Goal: Task Accomplishment & Management: Use online tool/utility

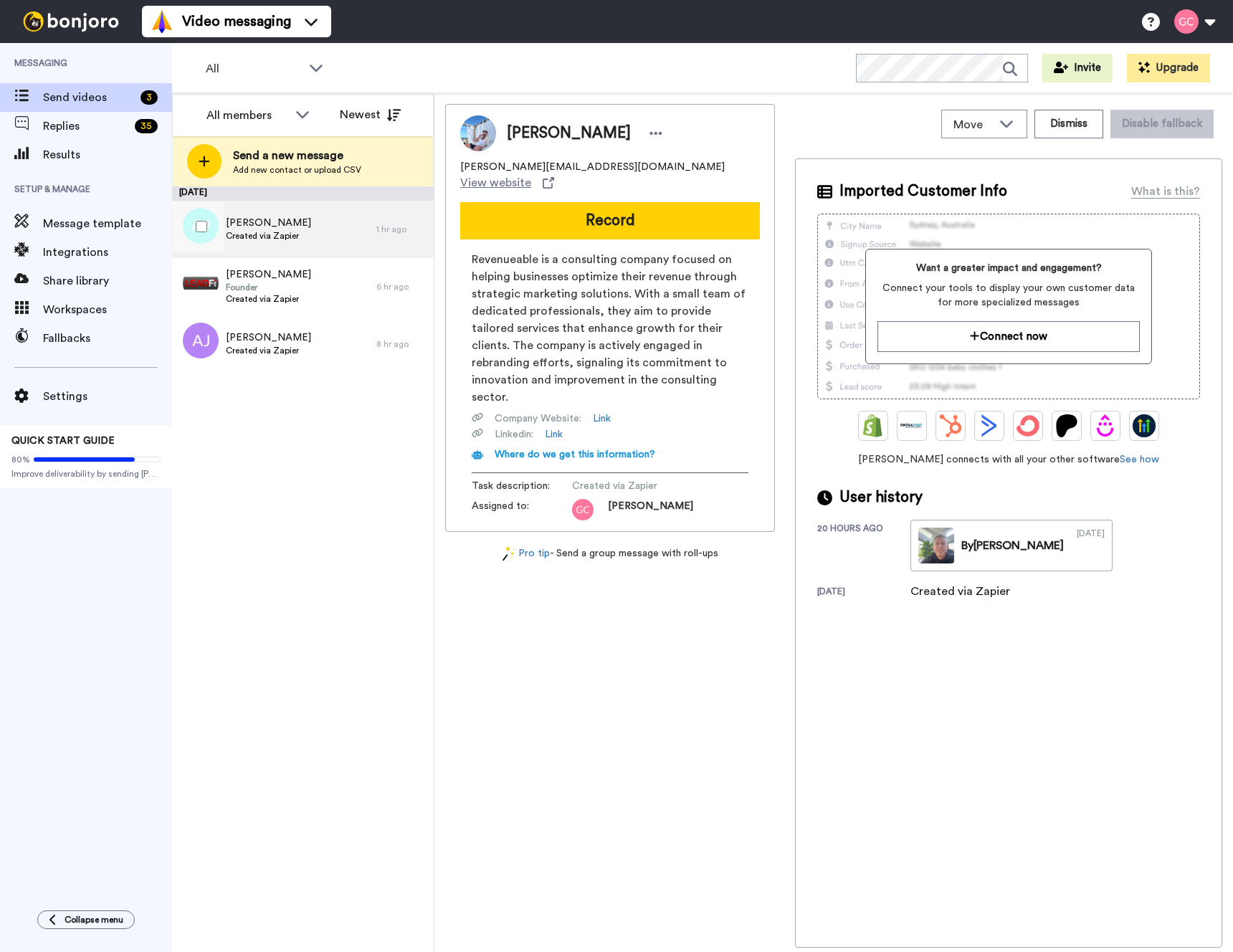
click at [322, 228] on div "Andrew Phillips Created via Zapier" at bounding box center [274, 229] width 204 height 58
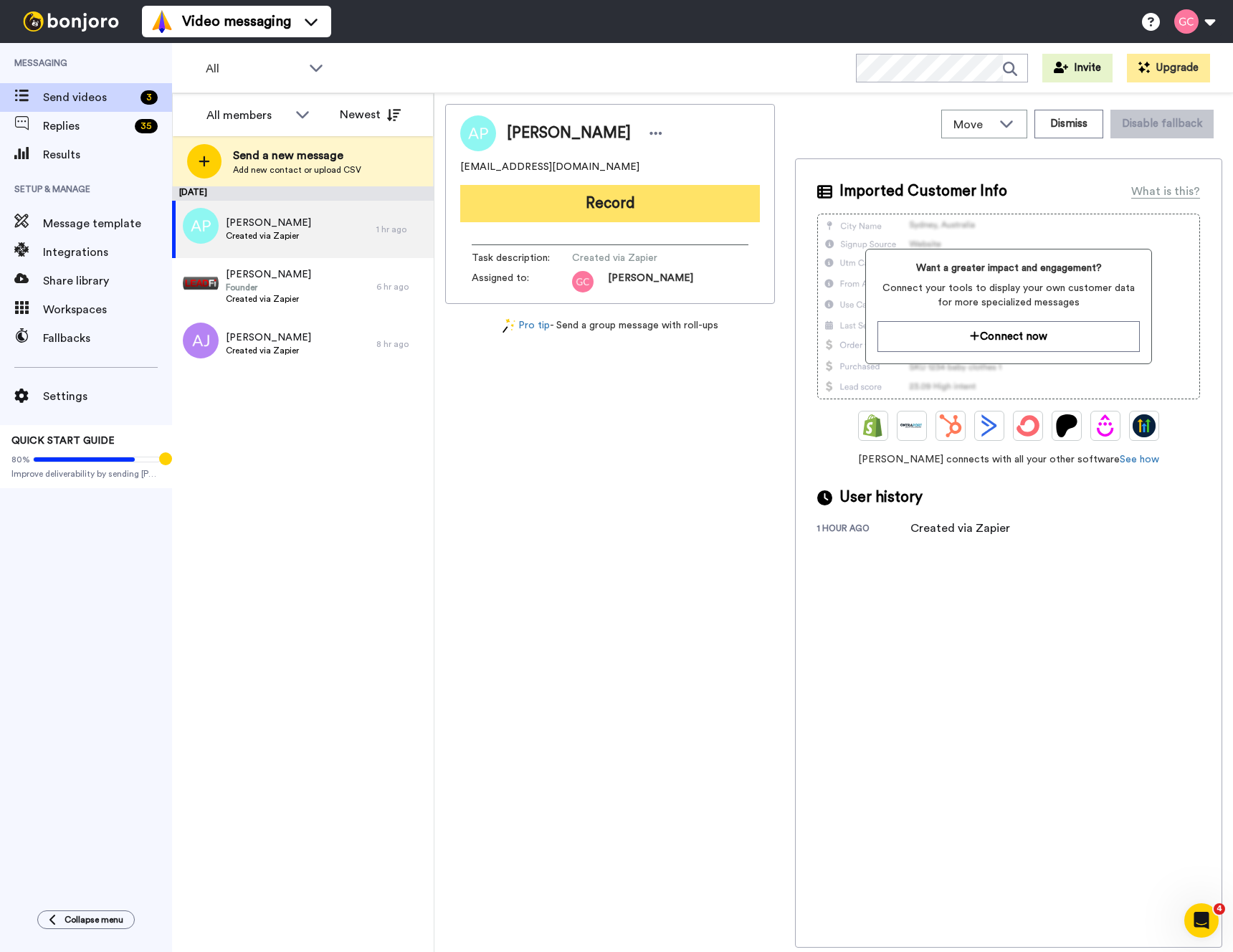
click at [618, 206] on button "Record" at bounding box center [610, 204] width 299 height 38
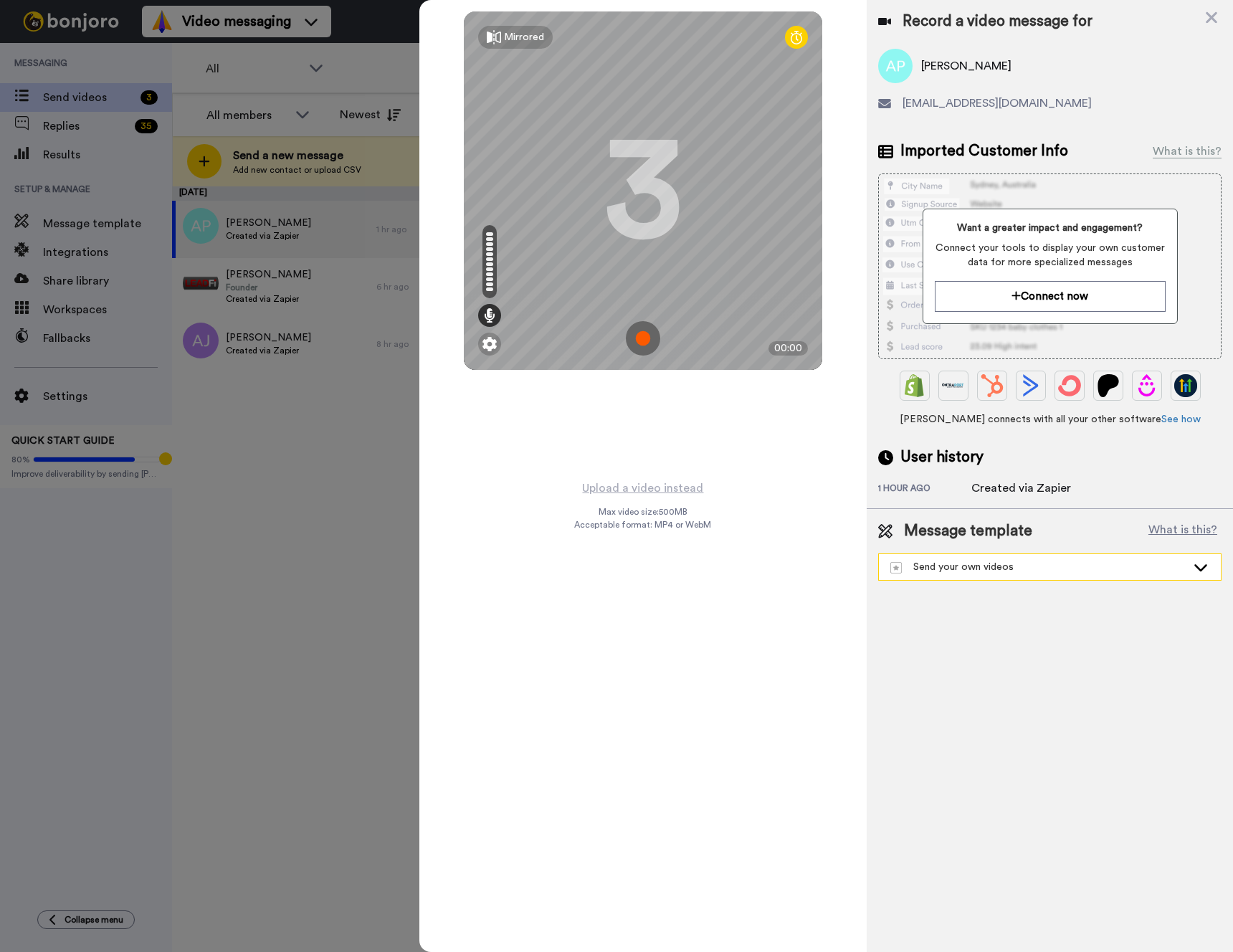
click at [1033, 568] on div "Send your own videos" at bounding box center [1038, 566] width 296 height 14
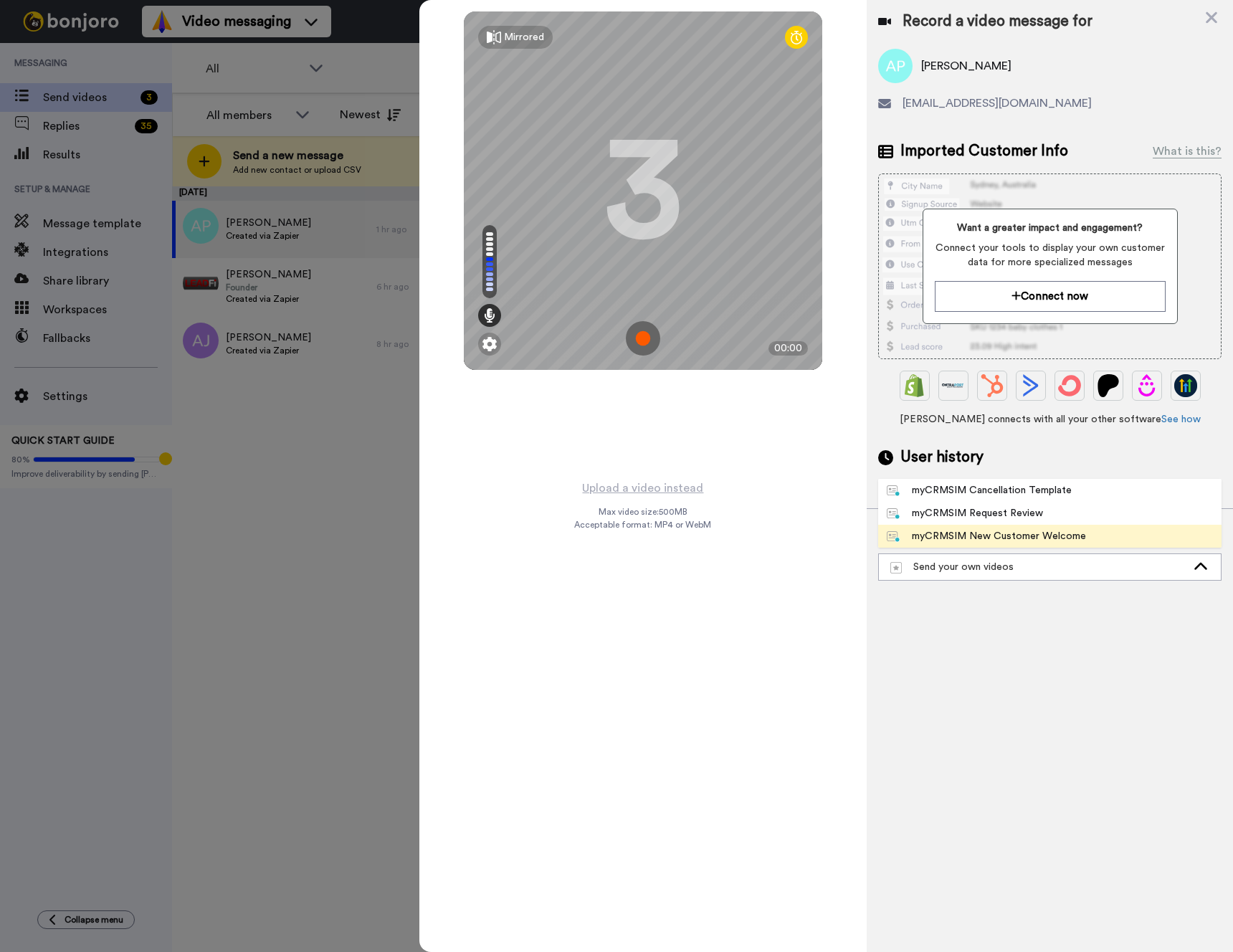
click at [1021, 535] on div "myCRMSIM New Customer Welcome" at bounding box center [986, 535] width 199 height 14
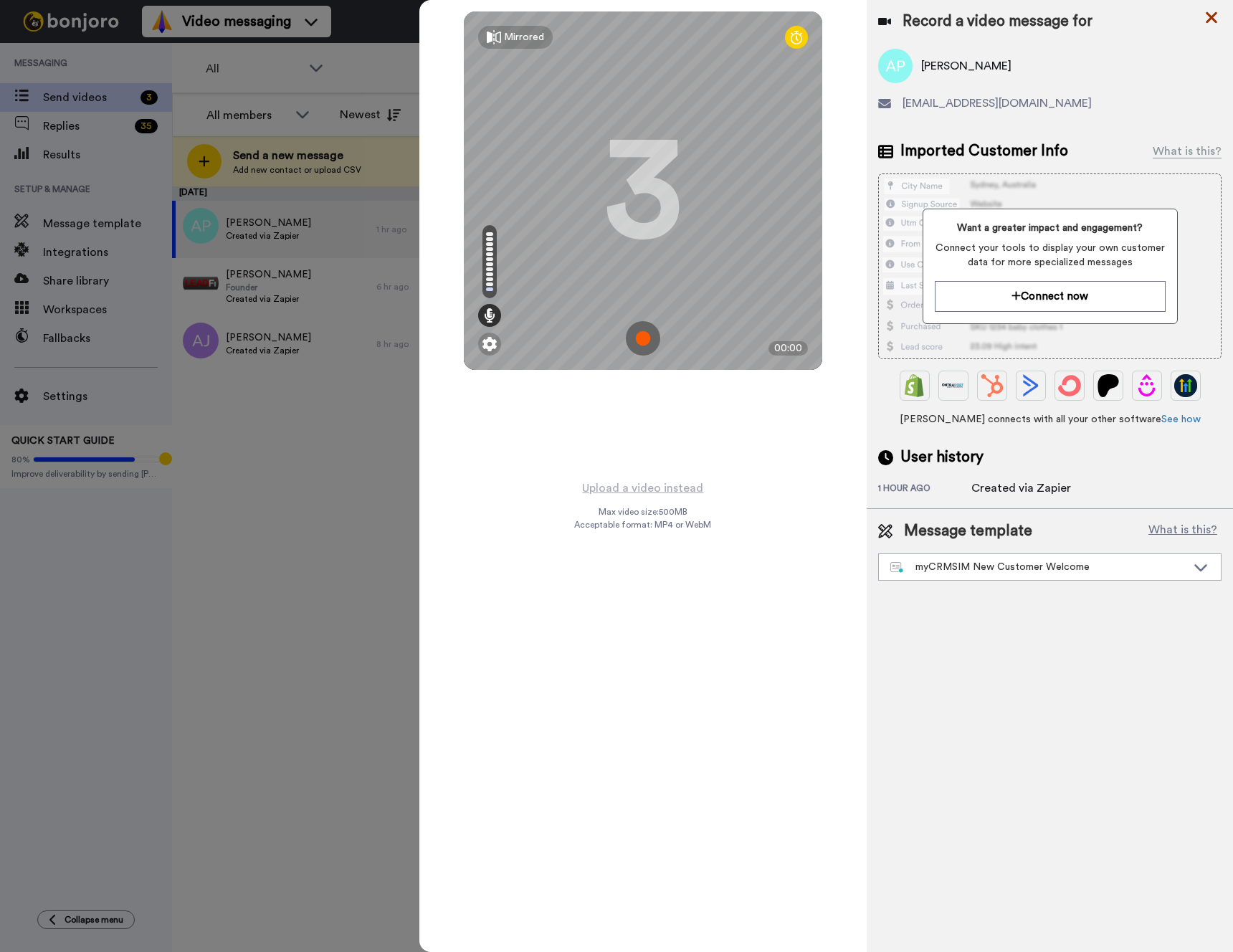
click at [1210, 15] on icon at bounding box center [1212, 18] width 12 height 12
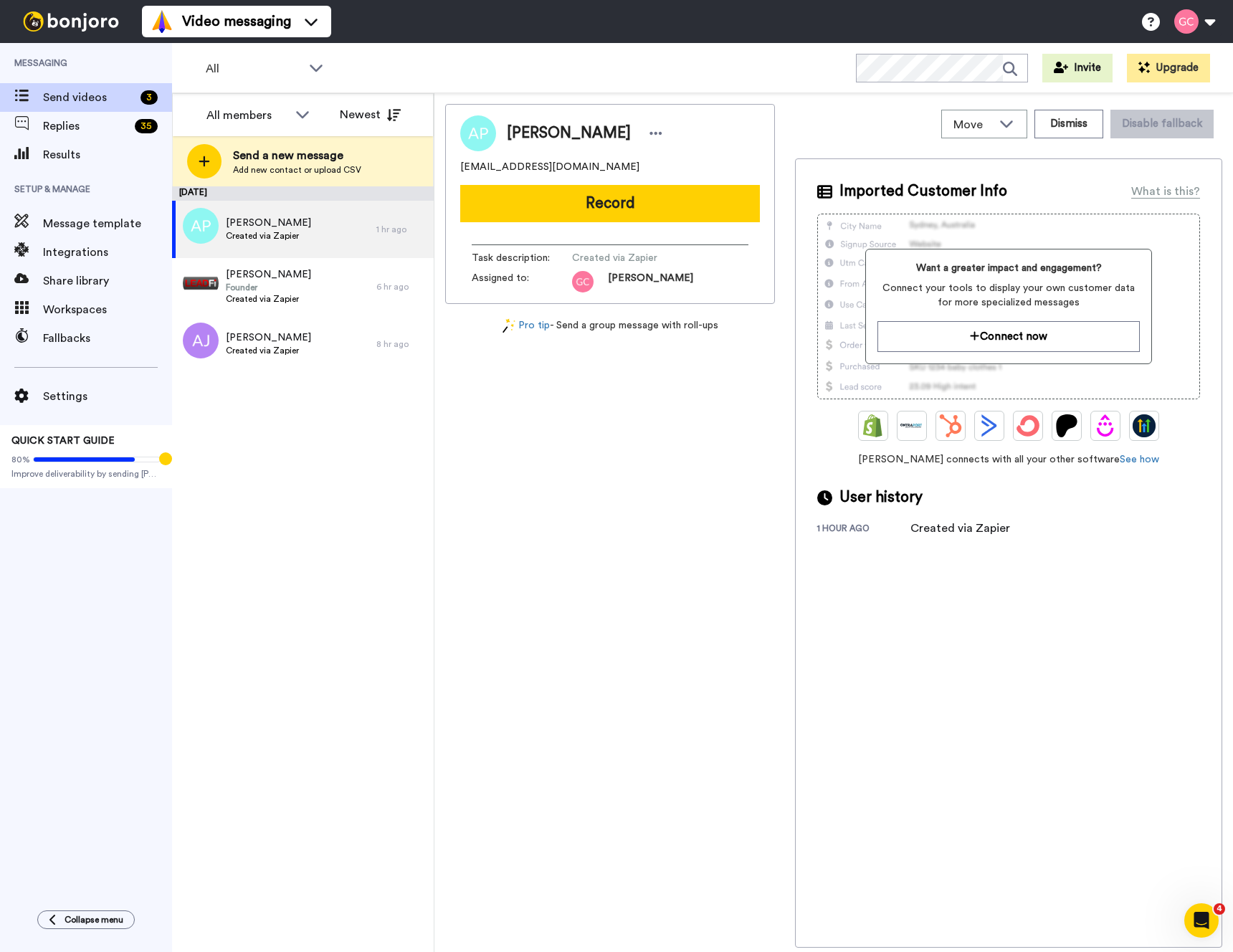
click at [626, 433] on div "Andrew Phillips gary1910ja@gmail.com Record Task description : Created via Zapi…" at bounding box center [610, 526] width 330 height 844
